Goal: Use online tool/utility: Utilize a website feature to perform a specific function

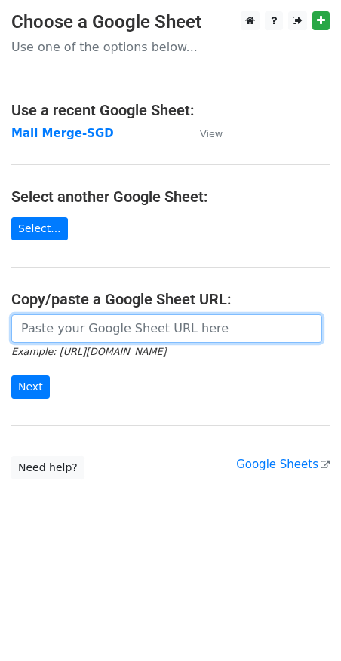
click at [100, 333] on input "url" at bounding box center [166, 328] width 311 height 29
paste input "[URL][DOMAIN_NAME]"
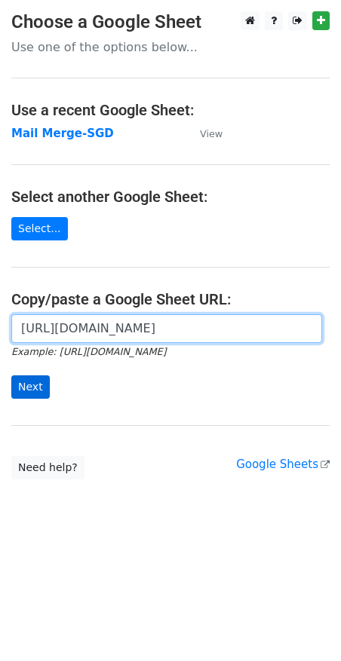
type input "[URL][DOMAIN_NAME]"
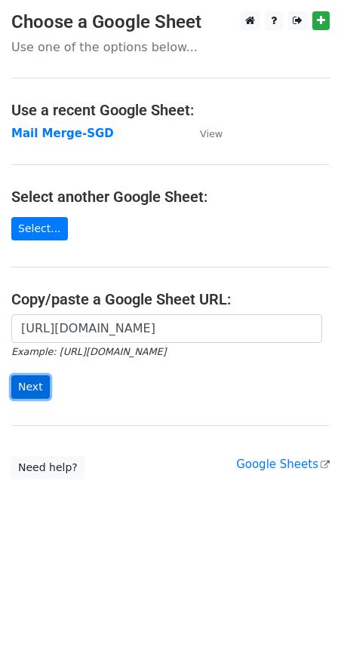
click at [26, 385] on input "Next" at bounding box center [30, 386] width 38 height 23
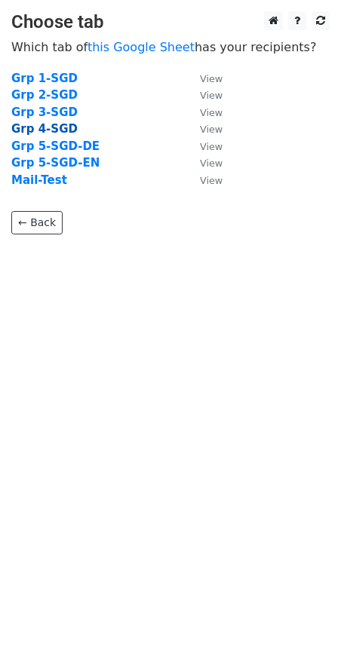
click at [58, 131] on strong "Grp 4-SGD" at bounding box center [44, 129] width 66 height 14
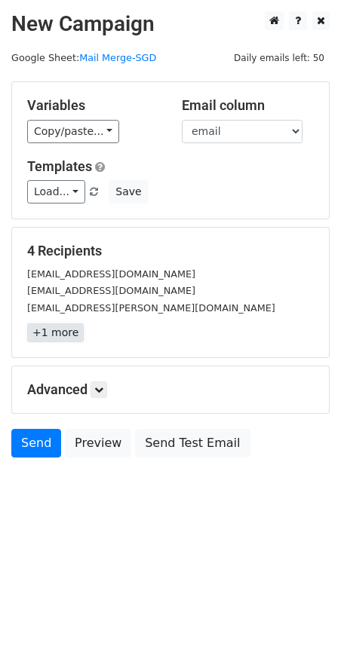
click at [54, 335] on link "+1 more" at bounding box center [55, 332] width 57 height 19
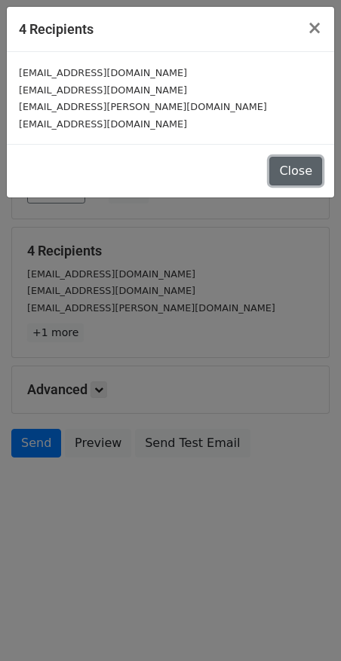
click at [297, 162] on button "Close" at bounding box center [295, 171] width 53 height 29
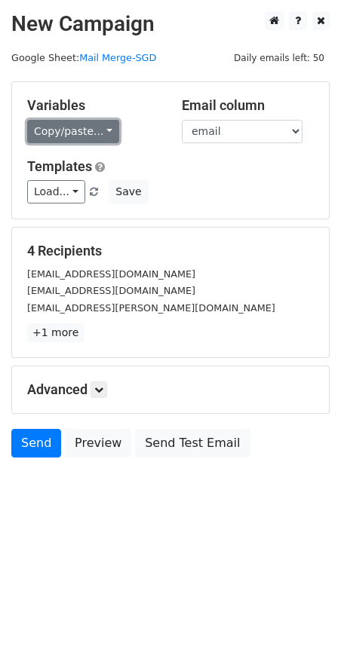
click at [60, 134] on link "Copy/paste..." at bounding box center [73, 131] width 92 height 23
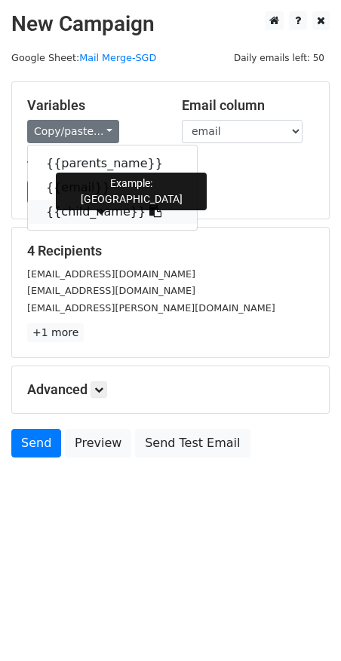
click at [149, 213] on icon at bounding box center [155, 211] width 12 height 12
